Goal: Task Accomplishment & Management: Manage account settings

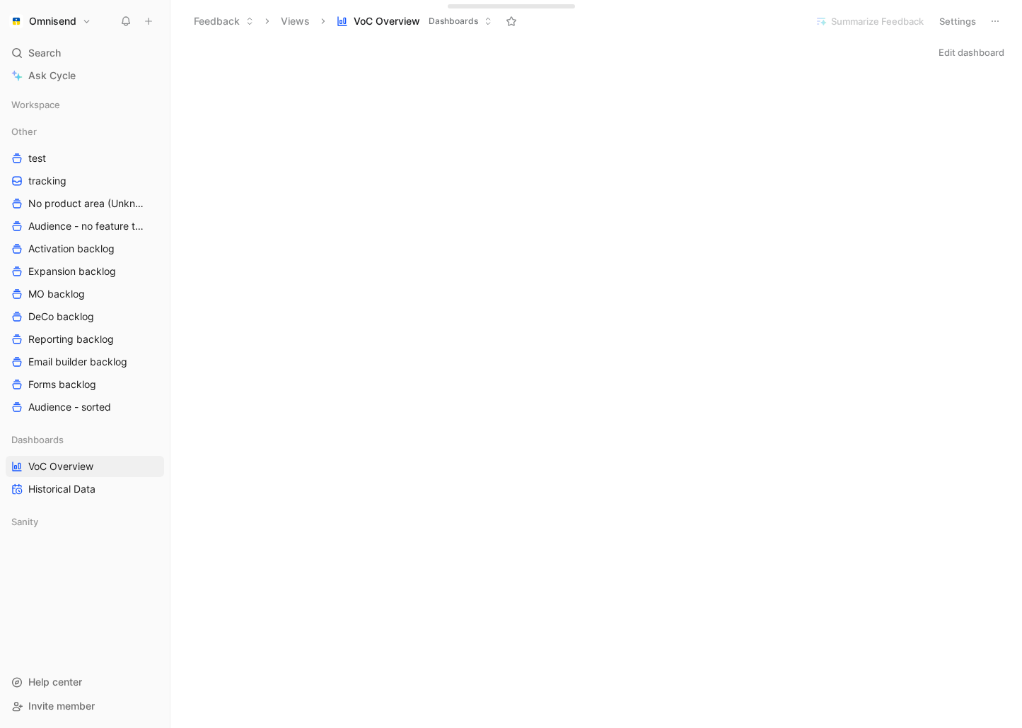
click at [93, 18] on button "Omnisend" at bounding box center [50, 21] width 89 height 20
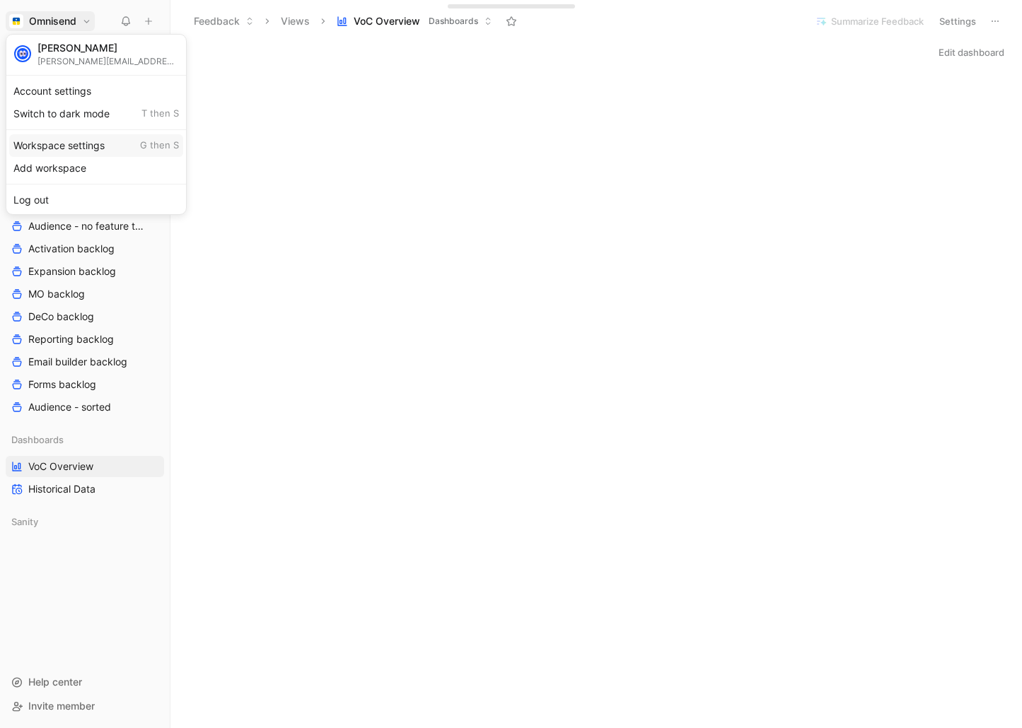
click at [83, 144] on div "Workspace settings G then S" at bounding box center [96, 145] width 174 height 23
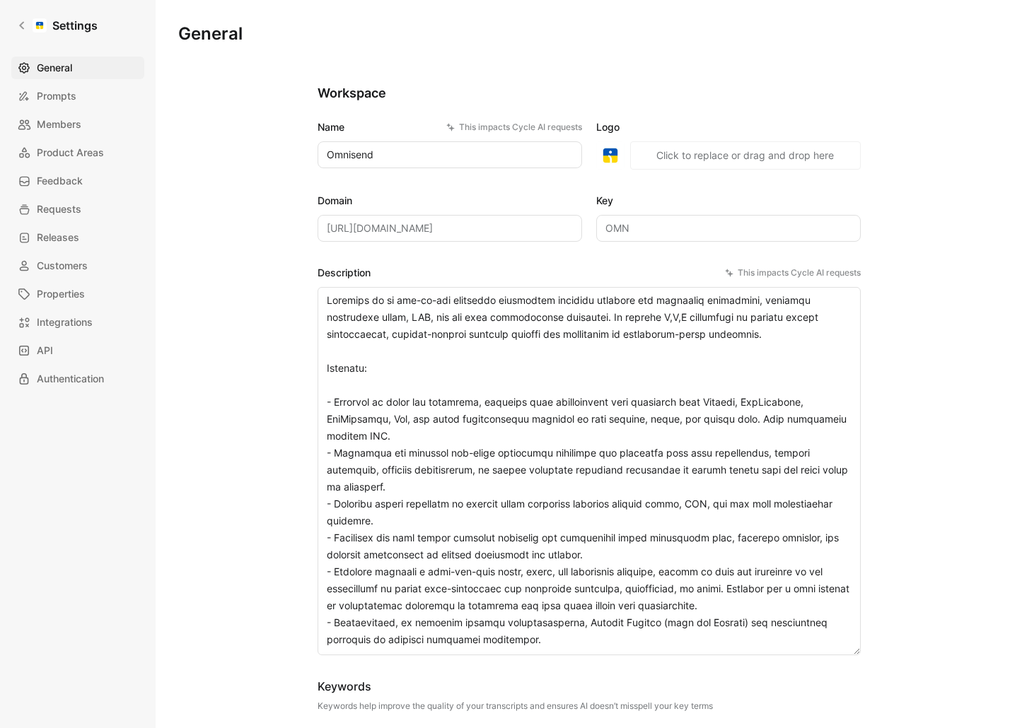
click at [57, 146] on span "Product Areas" at bounding box center [70, 152] width 67 height 17
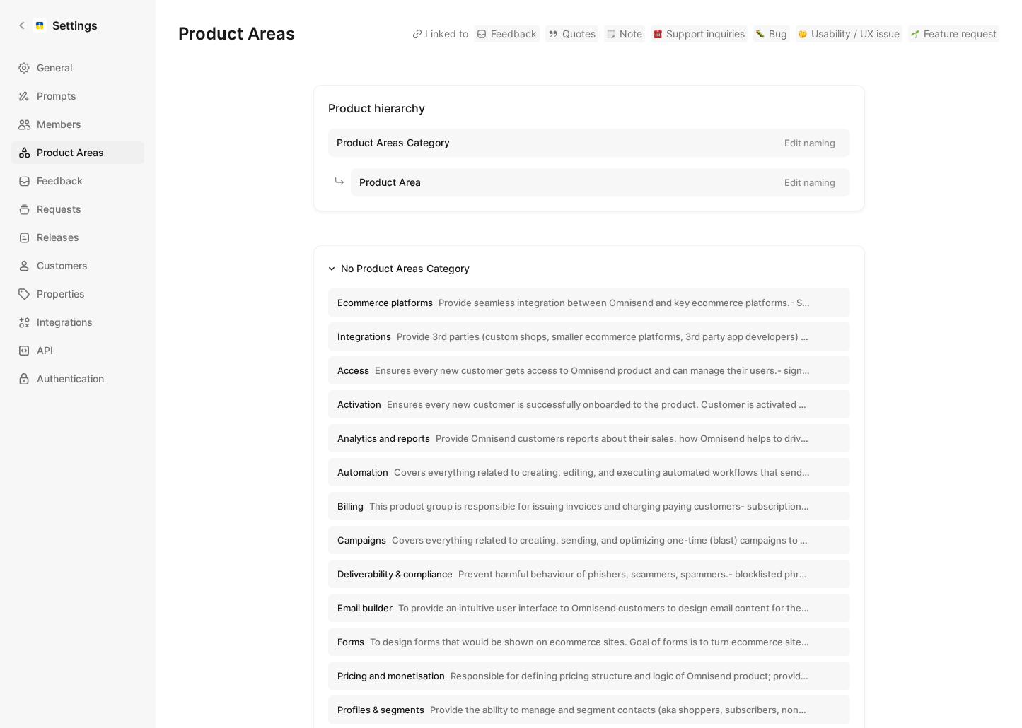
click at [388, 269] on div "No Product Areas Category" at bounding box center [405, 268] width 129 height 17
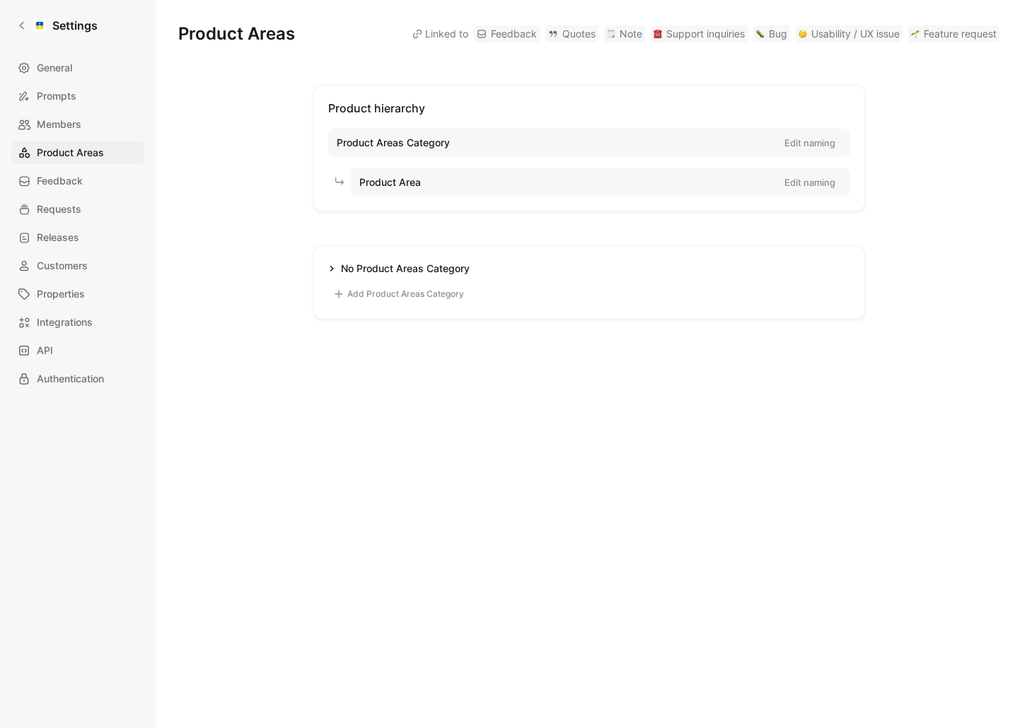
click at [368, 264] on div "No Product Areas Category" at bounding box center [405, 268] width 129 height 17
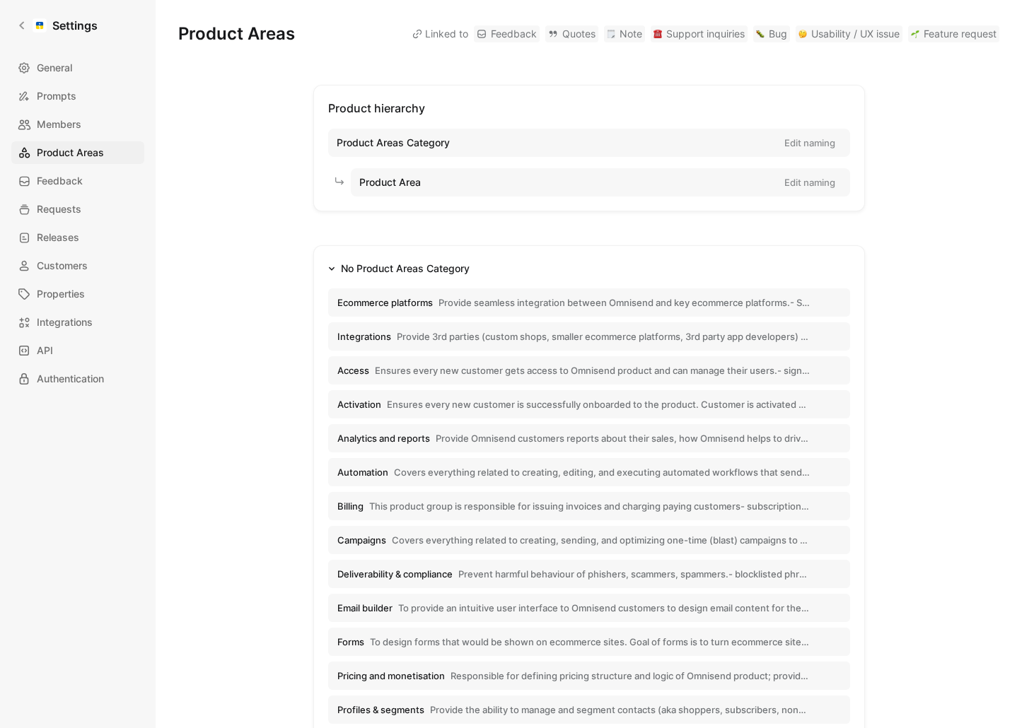
click at [329, 265] on icon "button" at bounding box center [331, 268] width 7 height 7
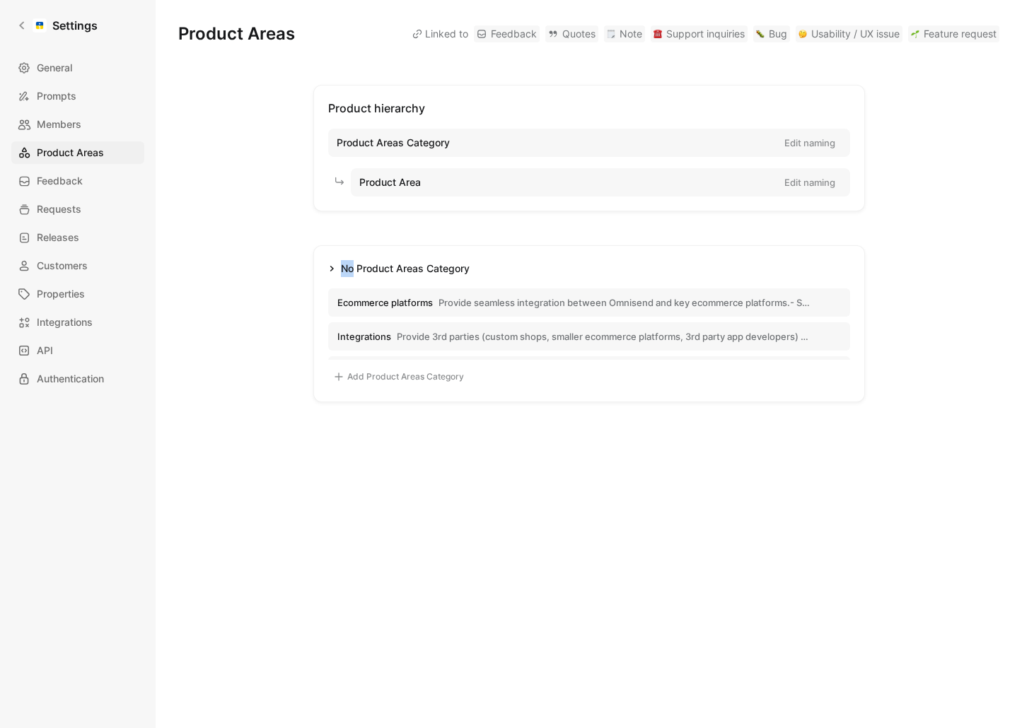
click at [329, 265] on icon "button" at bounding box center [331, 268] width 7 height 7
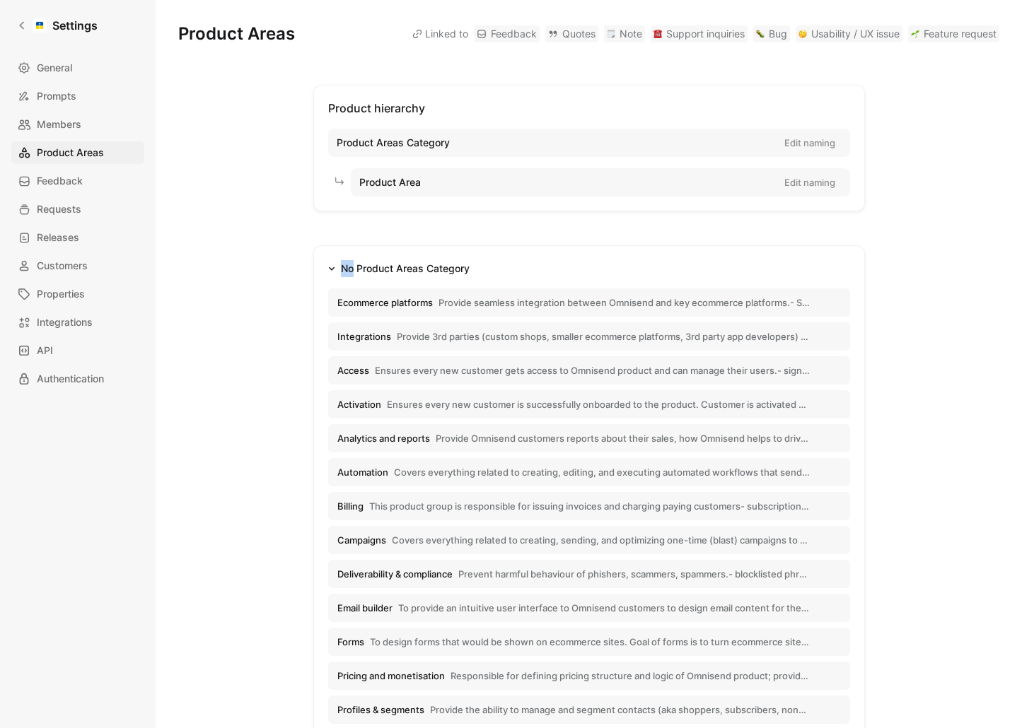
click at [499, 300] on span "Provide seamless integration between Omnisend and key ecommerce platforms.- Sho…" at bounding box center [623, 302] width 371 height 13
click at [649, 303] on span "Provide seamless integration between Omnisend and key ecommerce platforms.- Sho…" at bounding box center [623, 302] width 371 height 13
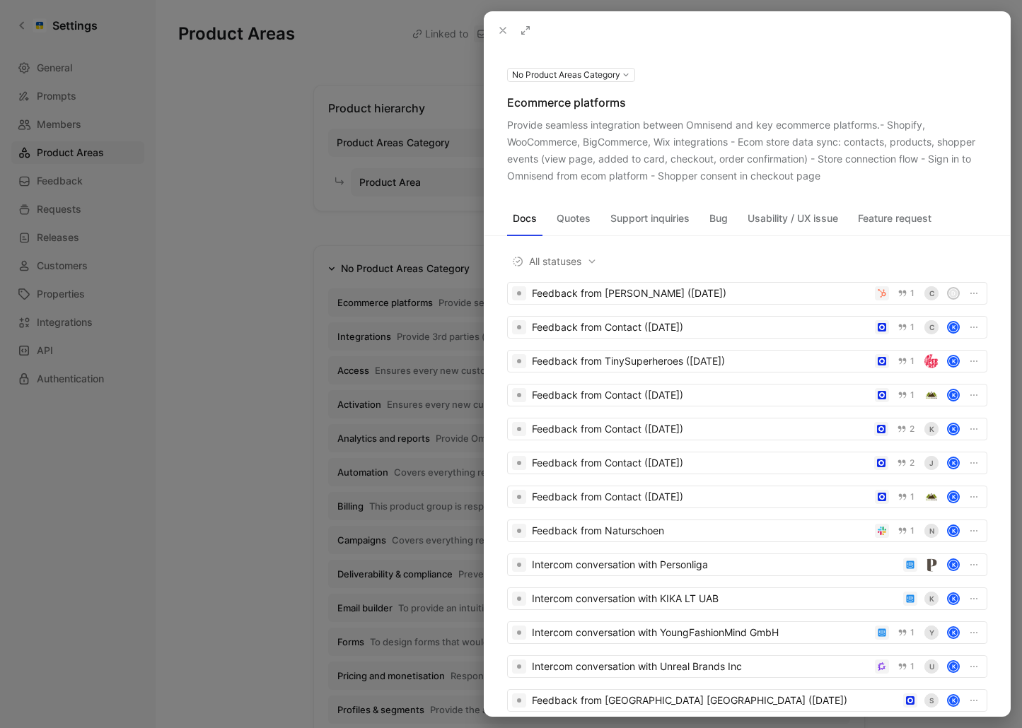
click at [775, 164] on div "Provide seamless integration between Omnisend and key ecommerce platforms.- Sho…" at bounding box center [747, 151] width 480 height 68
click at [222, 239] on div at bounding box center [511, 364] width 1022 height 728
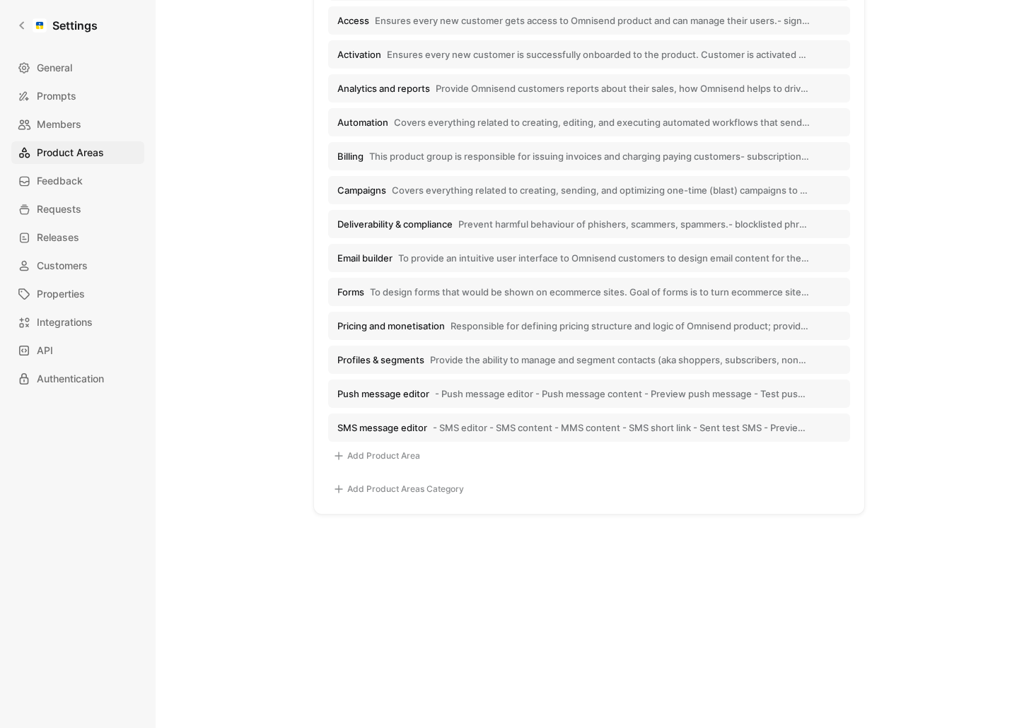
scroll to position [354, 0]
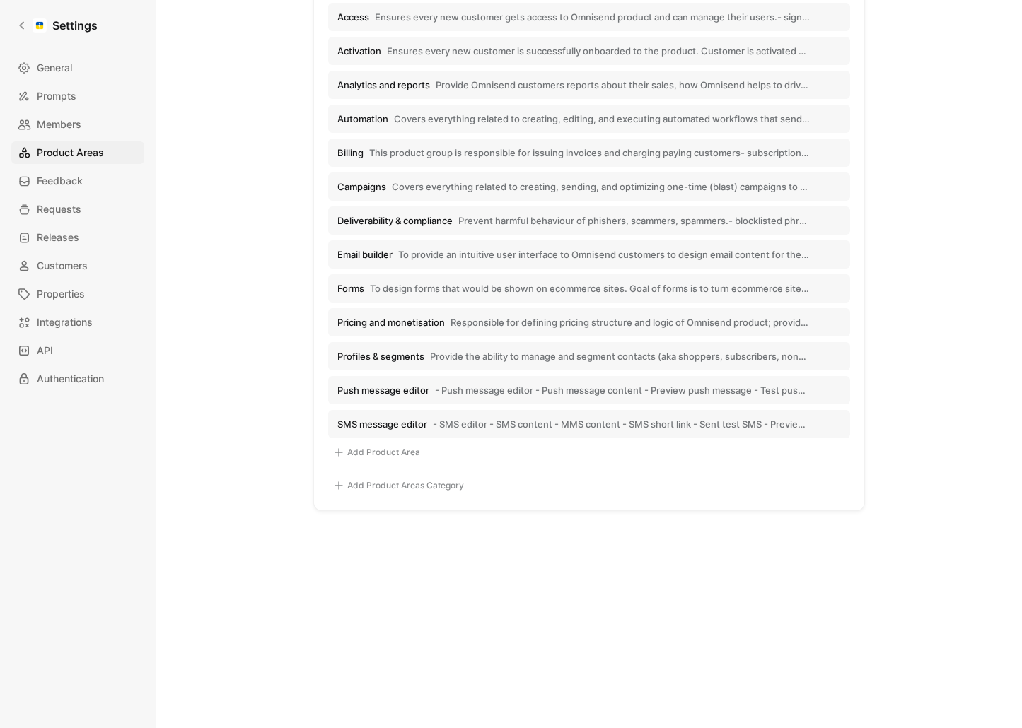
click at [556, 214] on span "Prevent harmful behaviour of phishers, scammers, spammers.- blocklisted phrases…" at bounding box center [633, 220] width 351 height 13
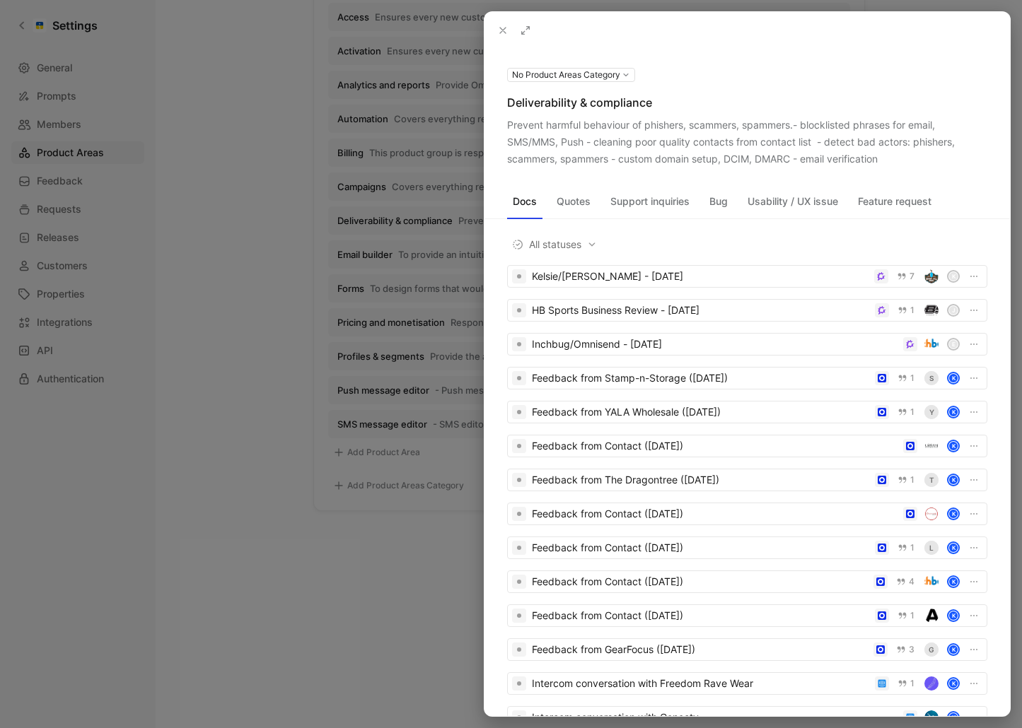
click at [226, 158] on div at bounding box center [511, 364] width 1022 height 728
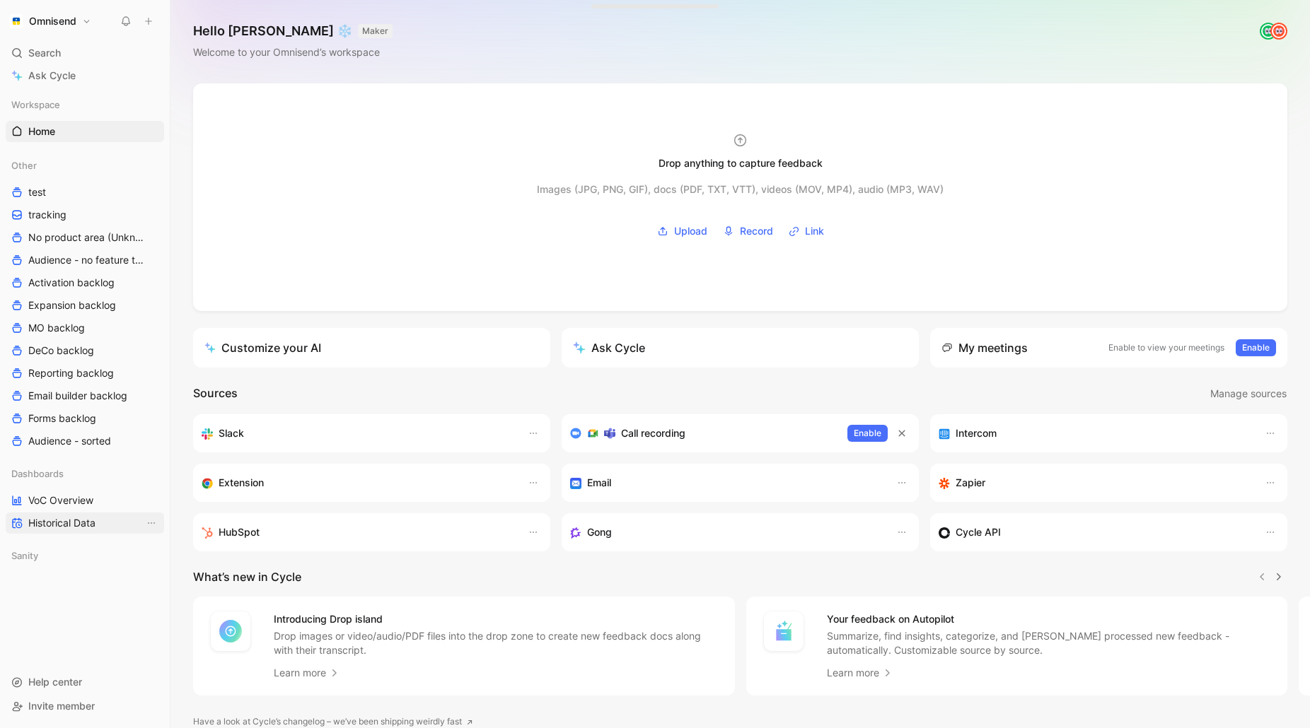
click at [76, 494] on span "VoC Overview" at bounding box center [60, 501] width 65 height 14
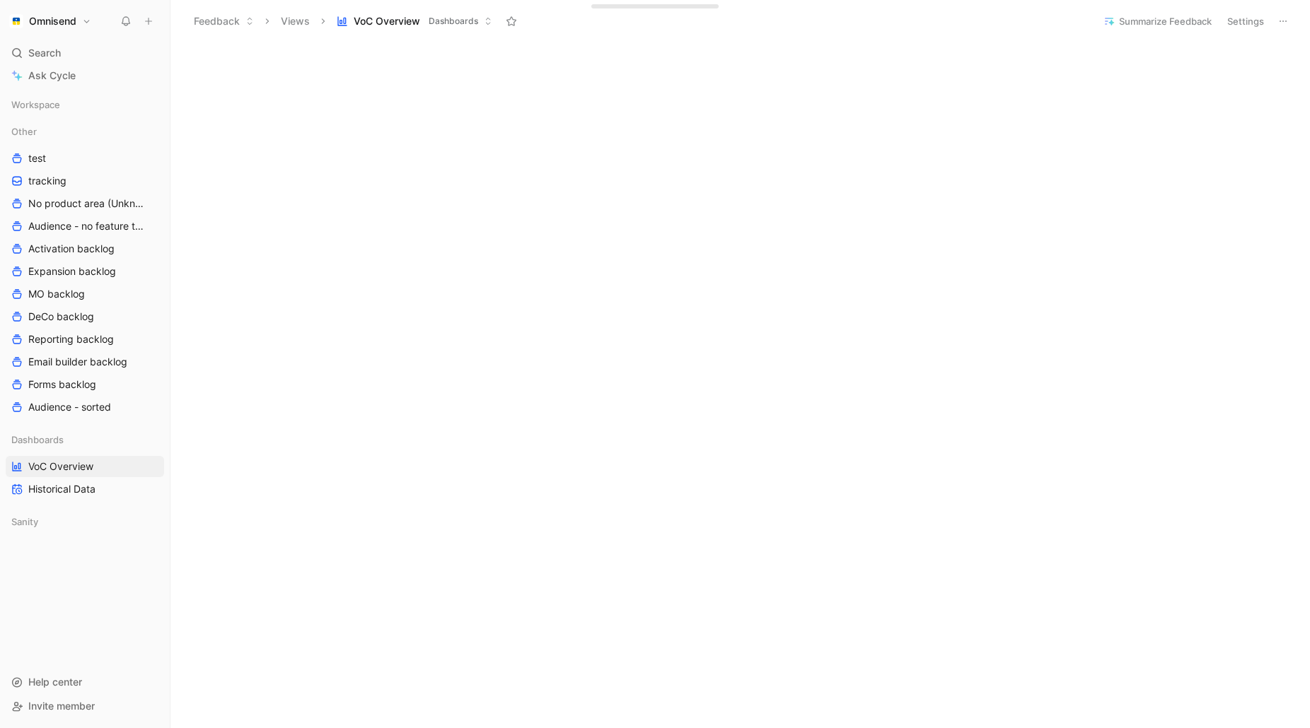
scroll to position [994, 0]
